Goal: Information Seeking & Learning: Understand process/instructions

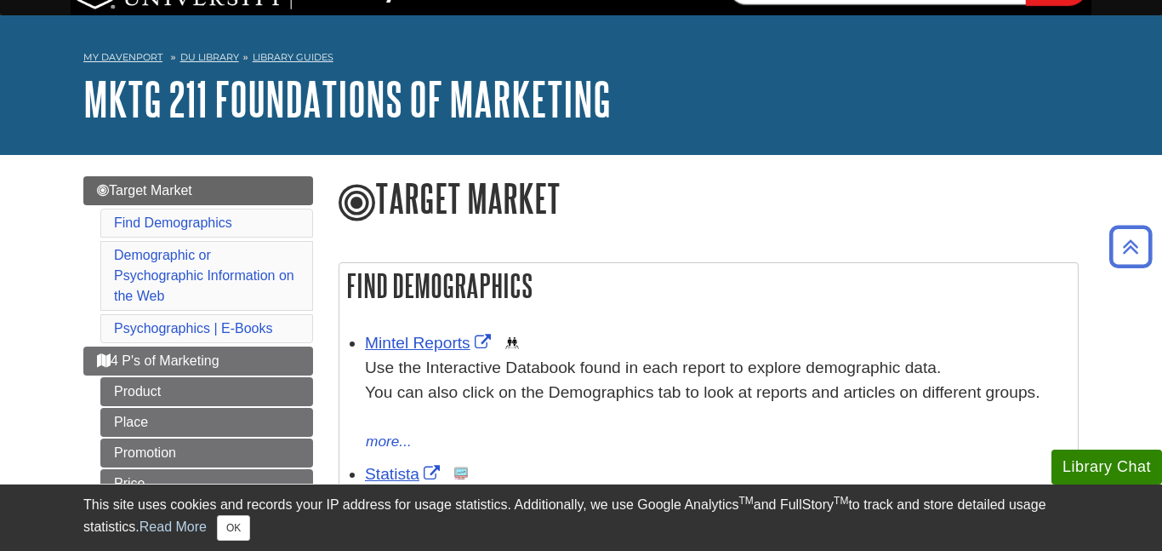
scroll to position [27, 0]
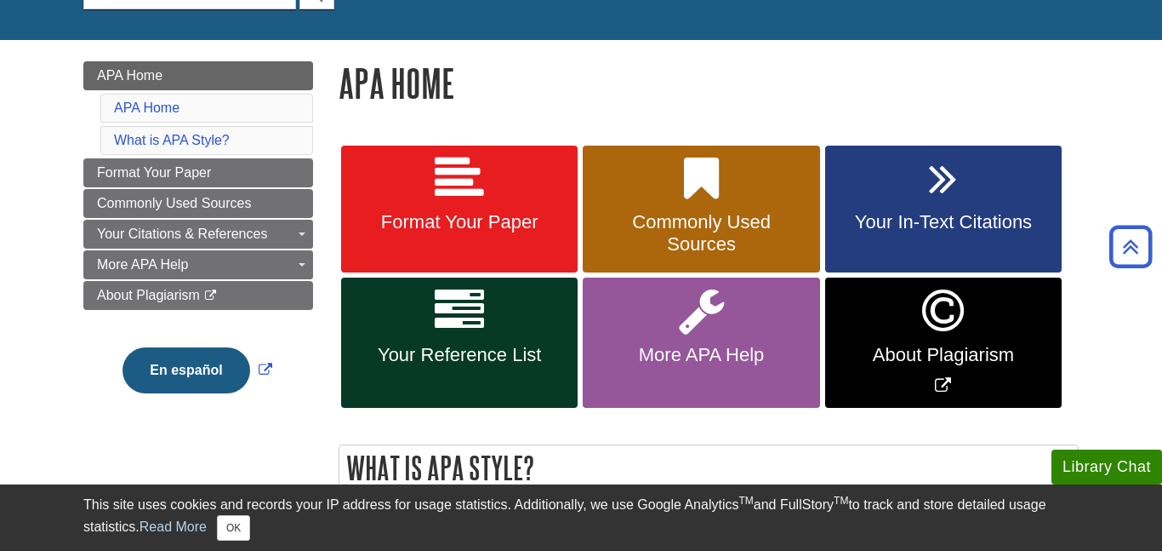
scroll to position [192, 0]
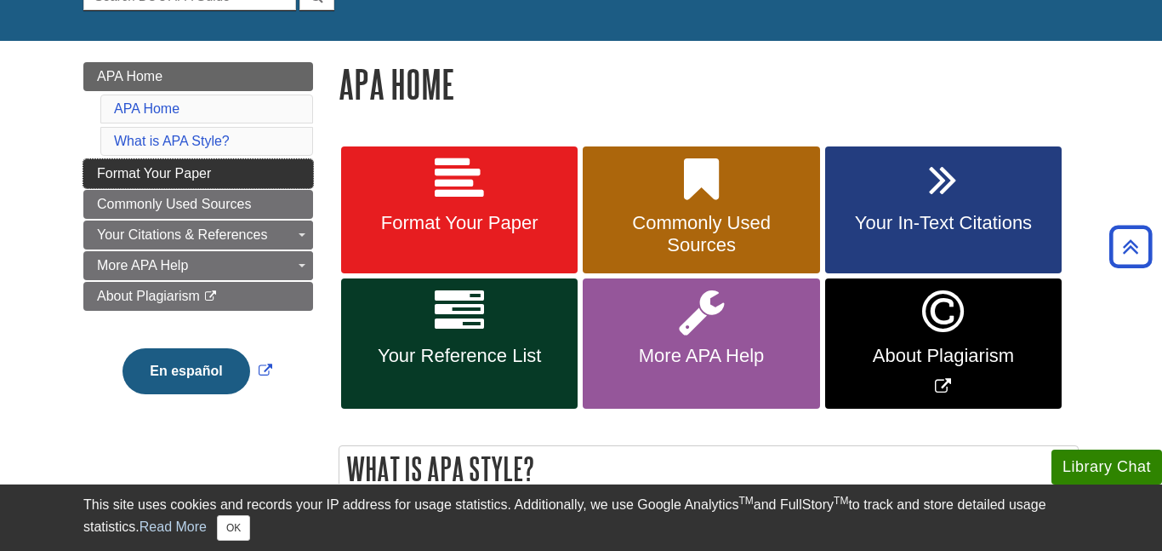
click at [230, 174] on link "Format Your Paper" at bounding box center [198, 173] width 230 height 29
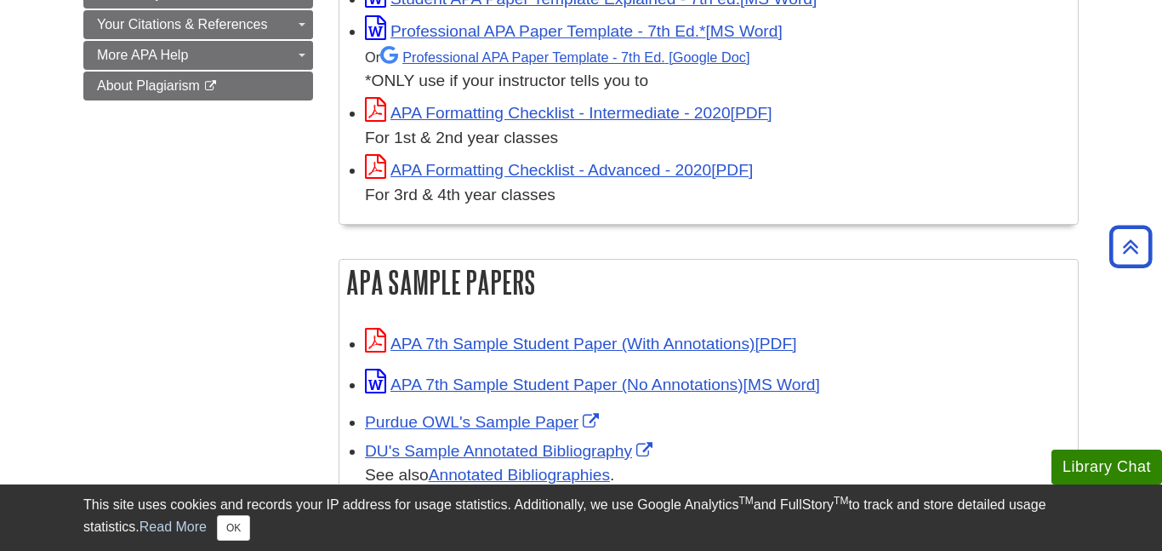
scroll to position [597, 0]
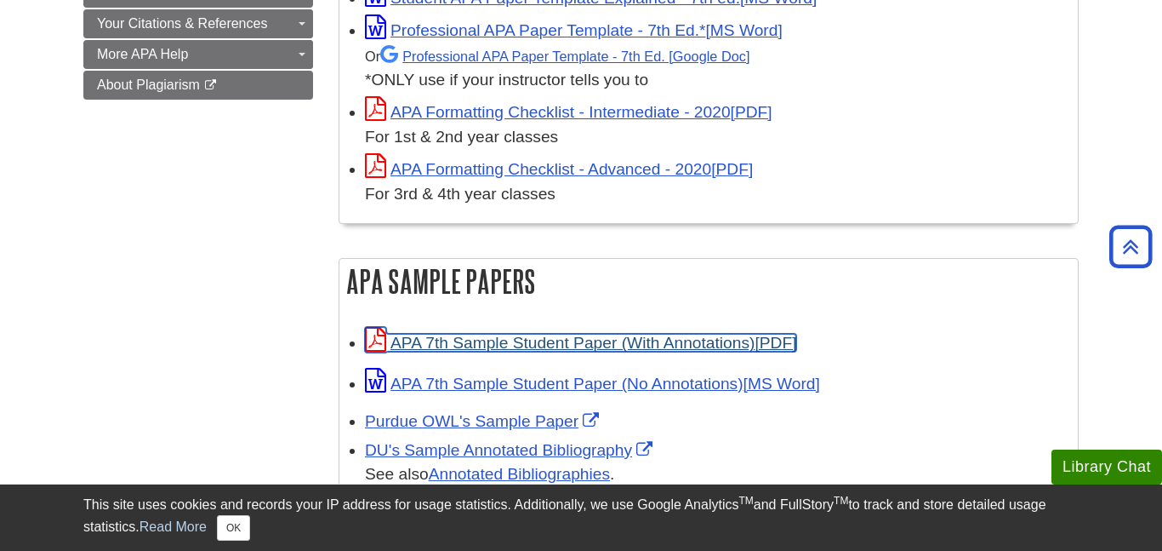
click at [620, 343] on link "APA 7th Sample Student Paper (With Annotations)" at bounding box center [580, 343] width 431 height 18
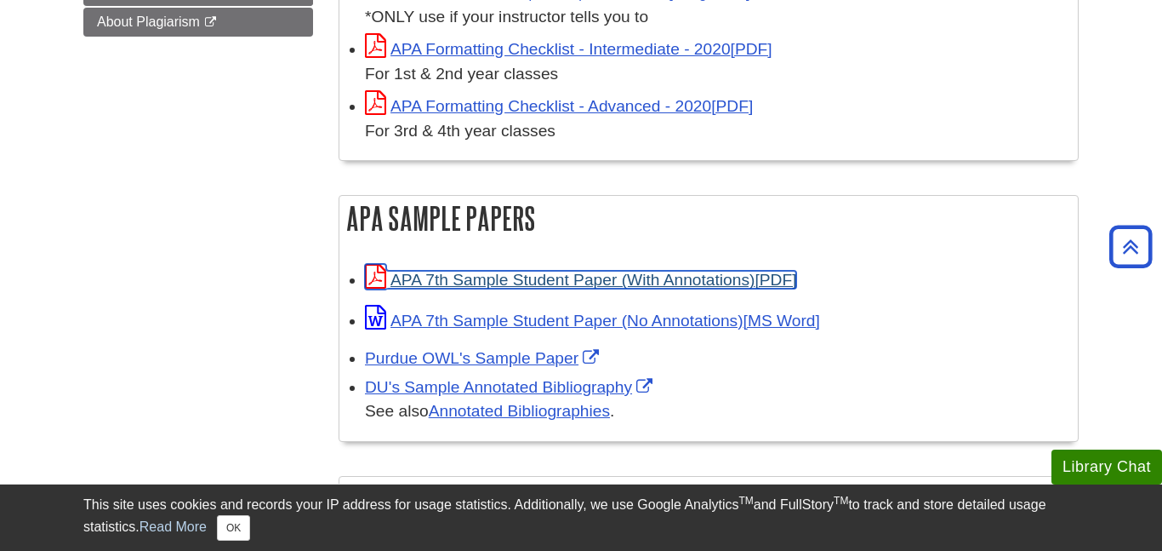
scroll to position [682, 0]
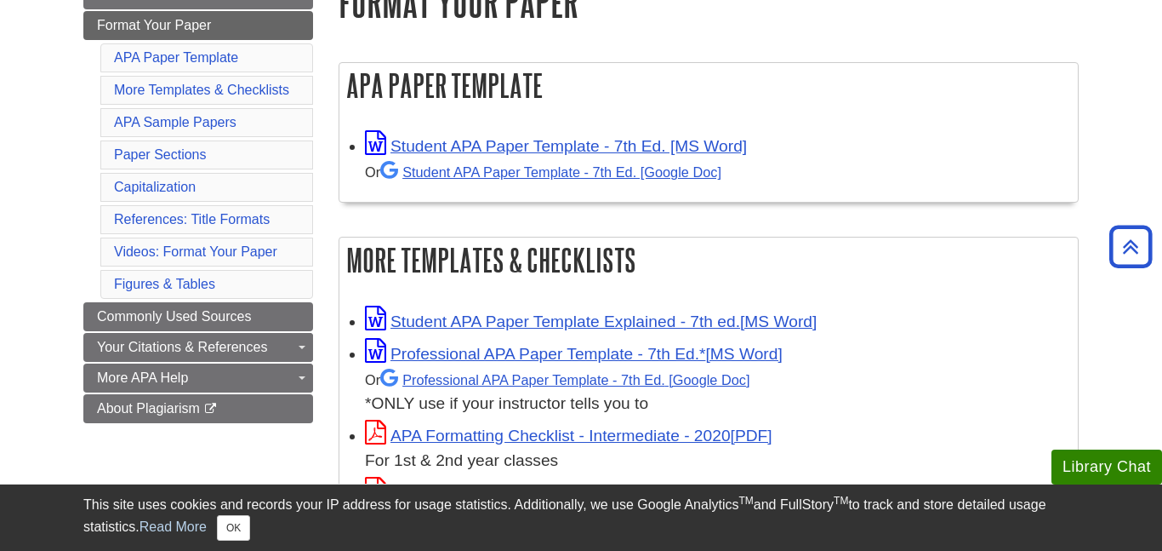
scroll to position [279, 0]
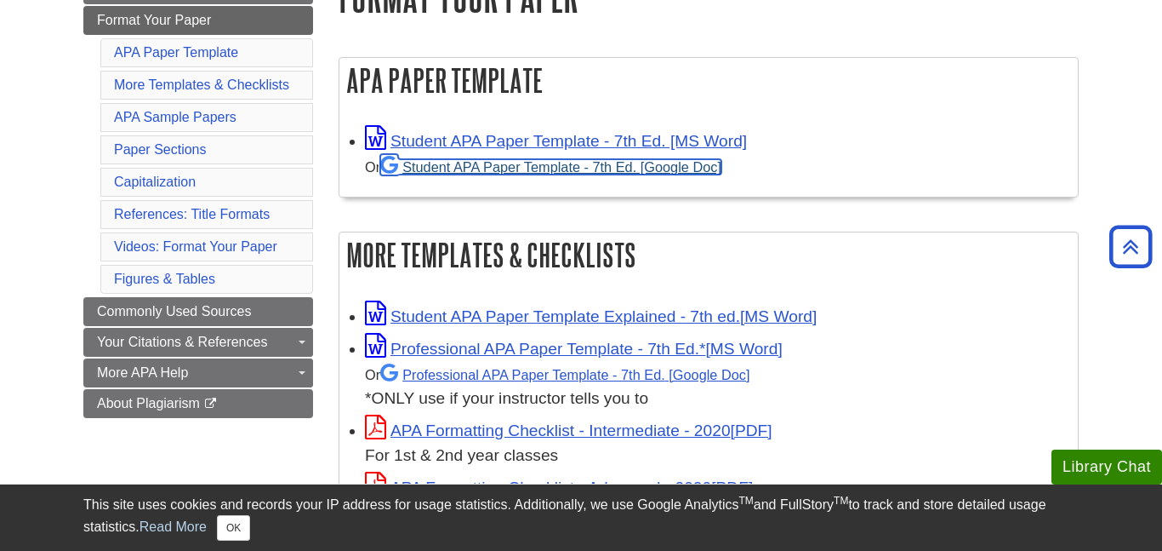
click at [546, 169] on link "Student APA Paper Template - 7th Ed. [Google Doc]" at bounding box center [550, 166] width 341 height 15
